Goal: Transaction & Acquisition: Purchase product/service

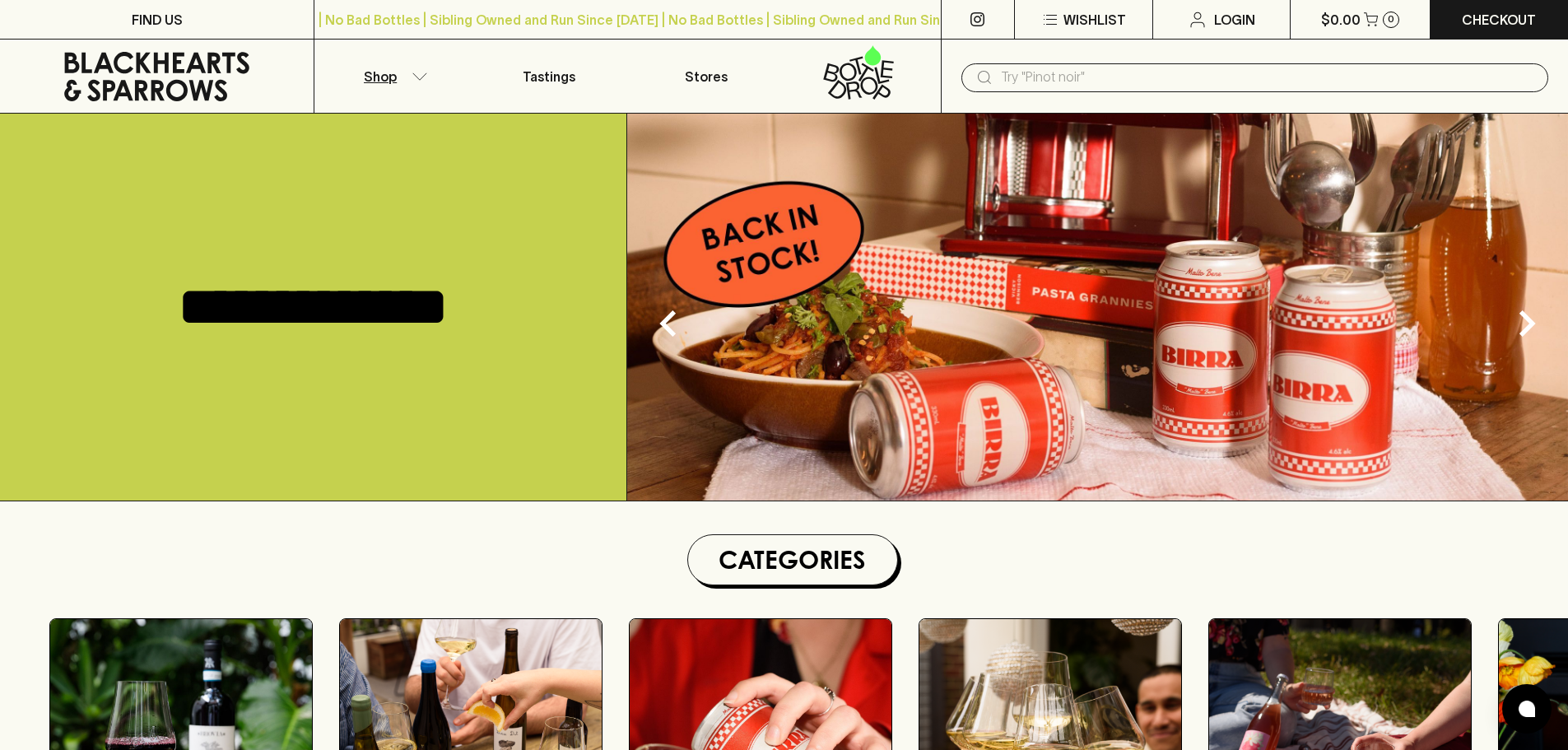
click at [419, 75] on icon "button" at bounding box center [419, 76] width 17 height 8
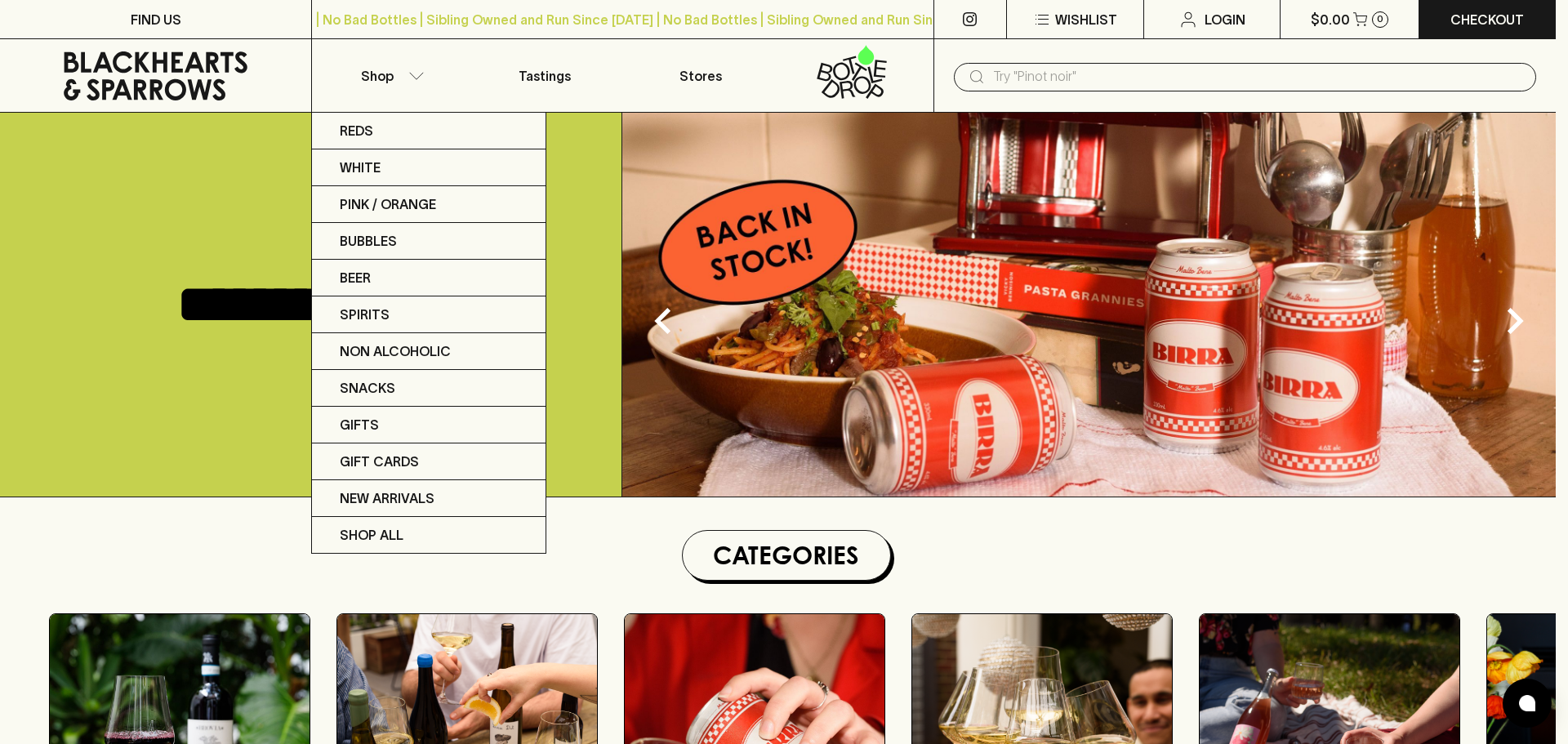
click at [1142, 77] on div at bounding box center [784, 372] width 1568 height 744
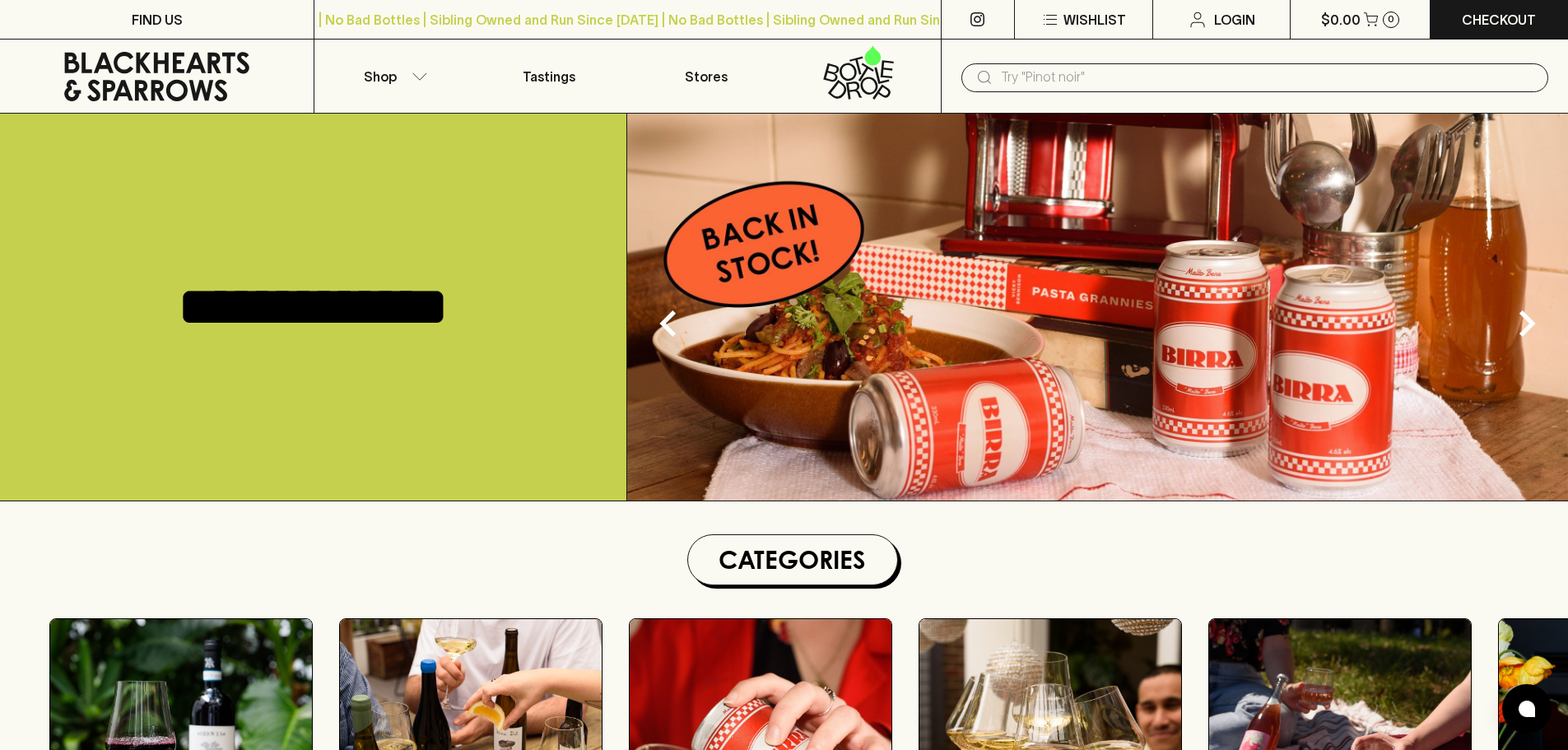
click at [1152, 69] on input "text" at bounding box center [1268, 77] width 534 height 26
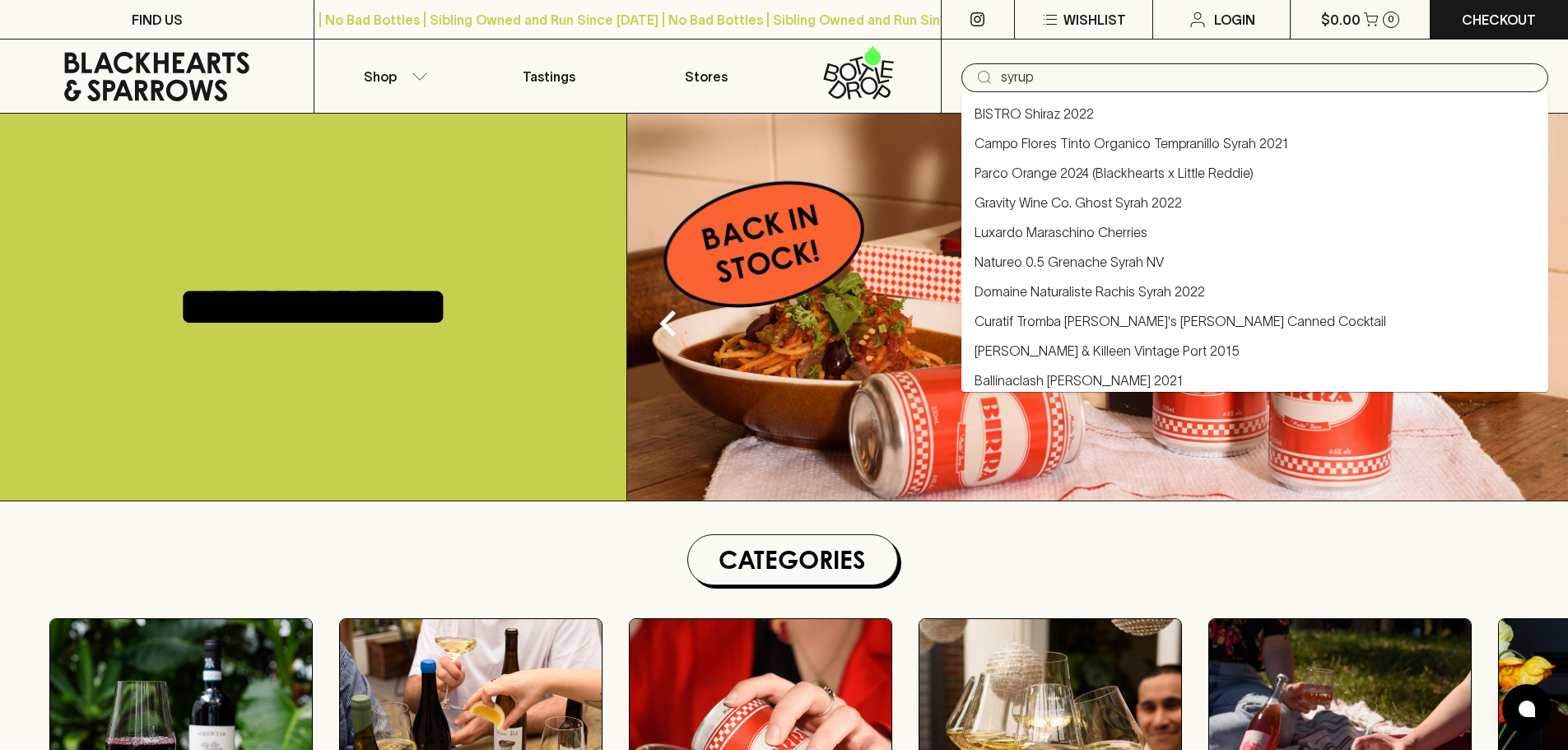
type input "syrup"
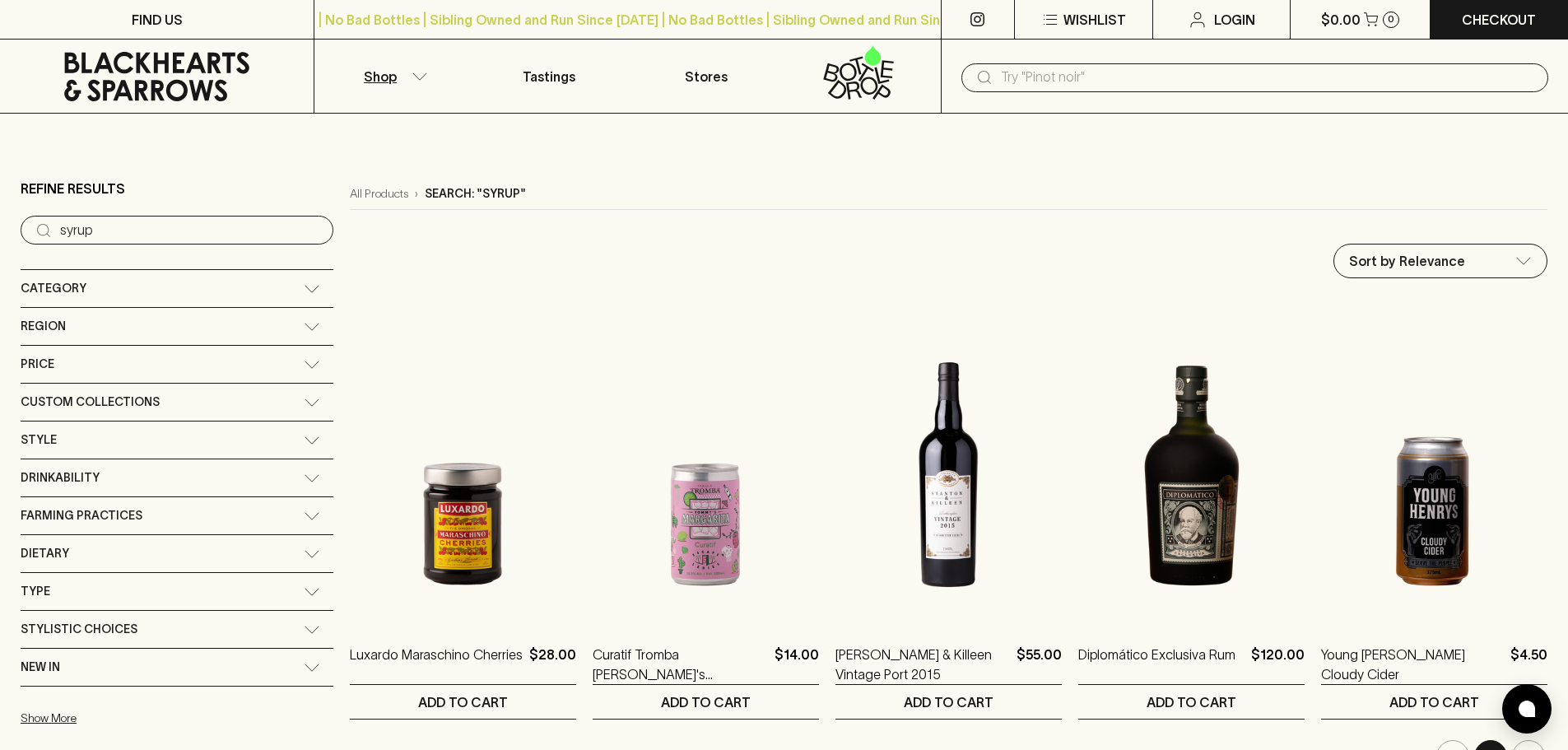
click at [162, 60] on icon at bounding box center [157, 76] width 185 height 50
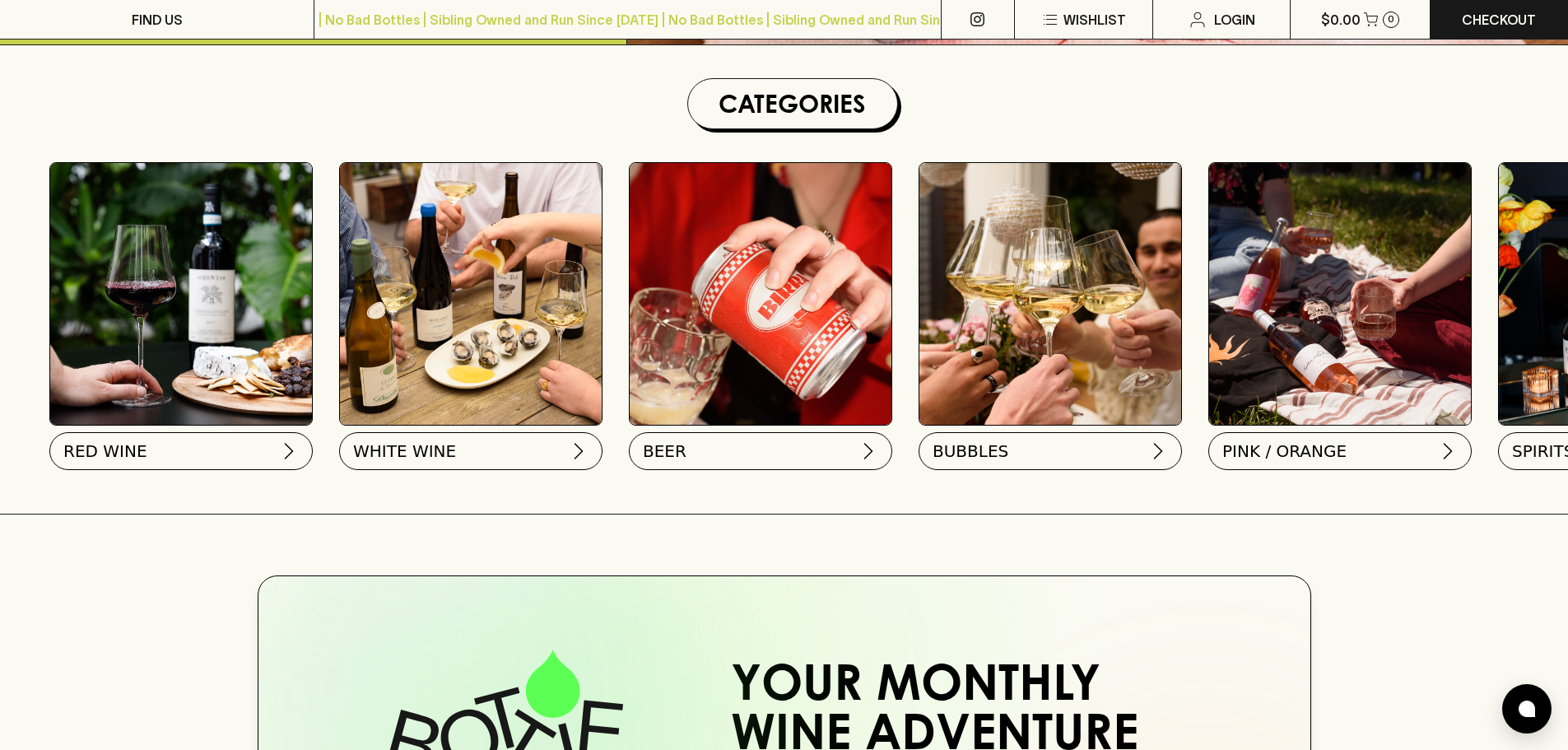
scroll to position [330, 0]
